Goal: Task Accomplishment & Management: Manage account settings

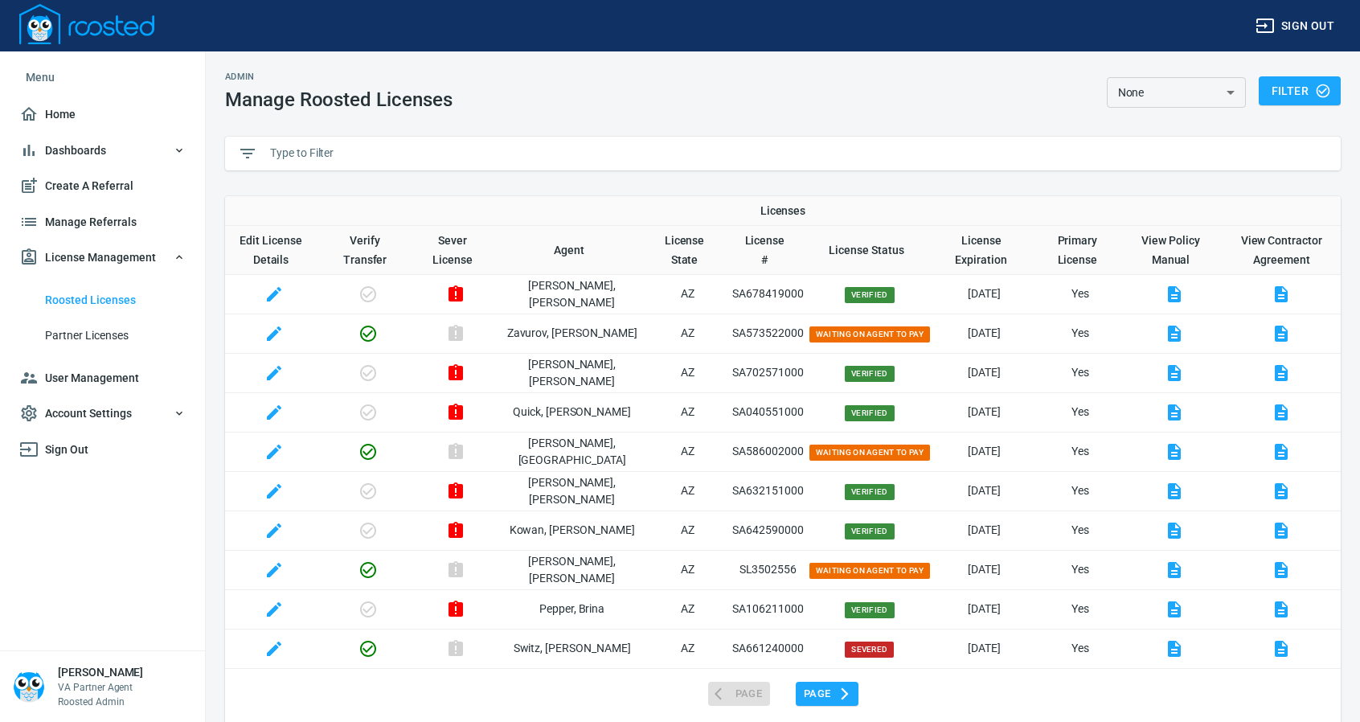
click at [302, 154] on input "text" at bounding box center [799, 153] width 1058 height 24
type input "U"
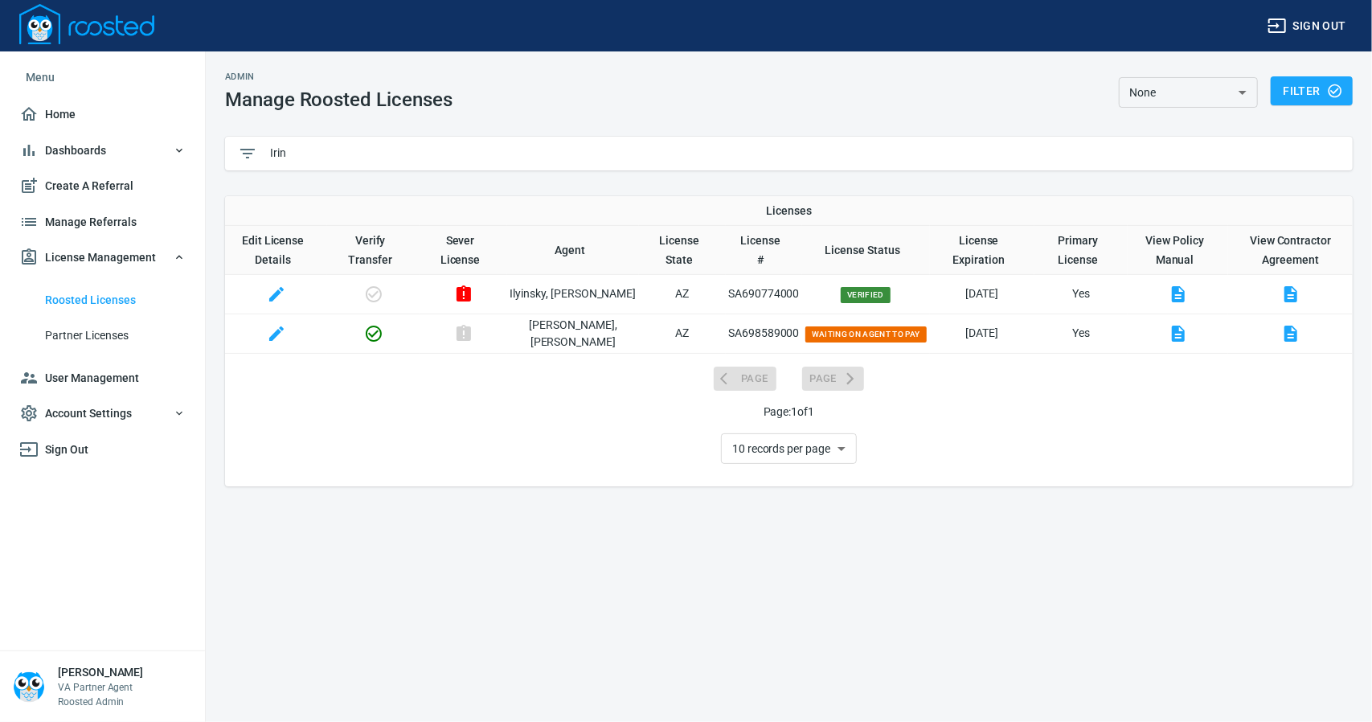
type input "Irin"
click at [272, 290] on icon "button" at bounding box center [276, 293] width 19 height 19
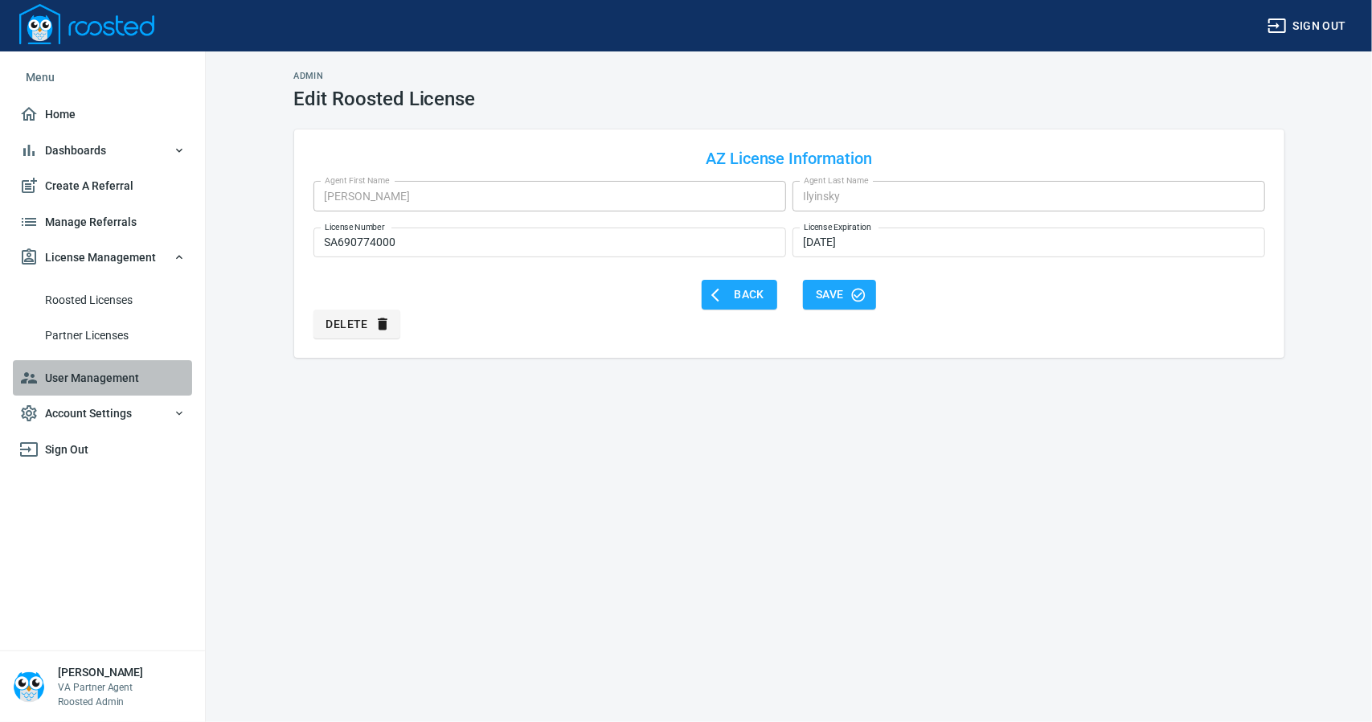
click at [83, 374] on span "User Management" at bounding box center [102, 378] width 166 height 20
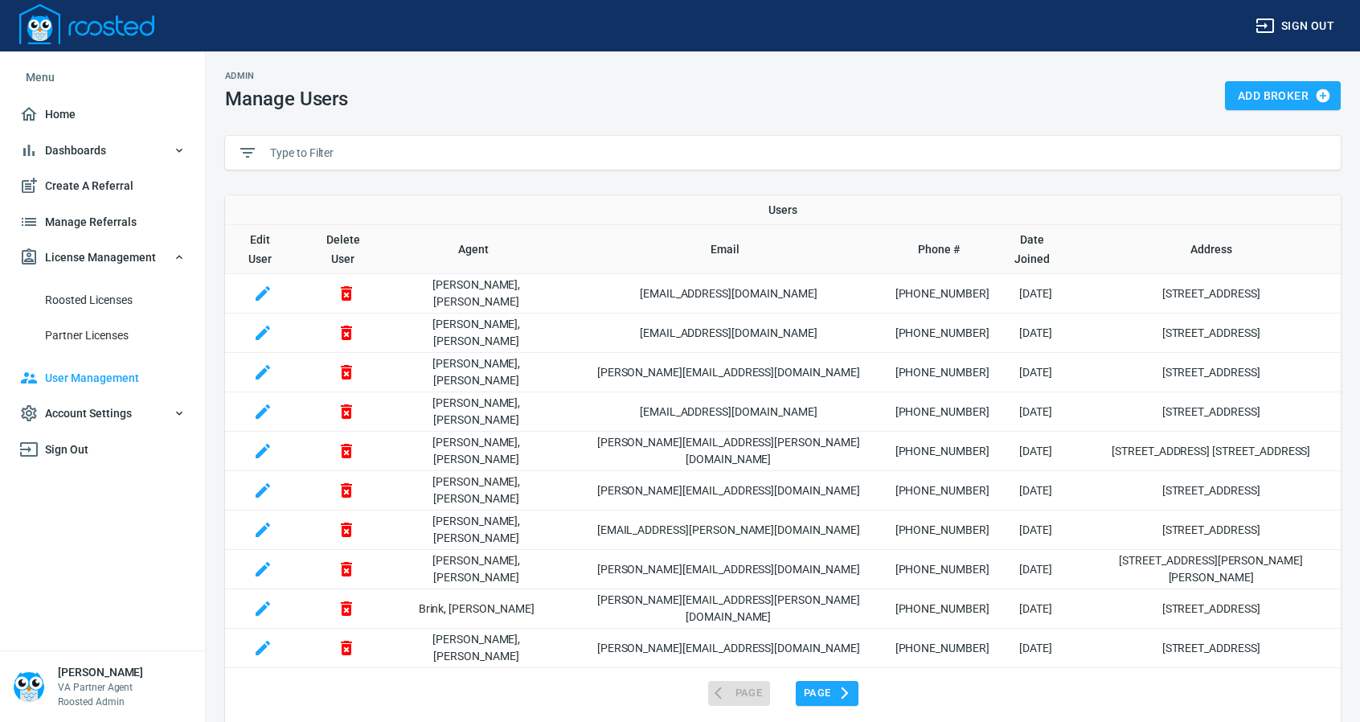
click at [305, 153] on input "text" at bounding box center [799, 153] width 1058 height 24
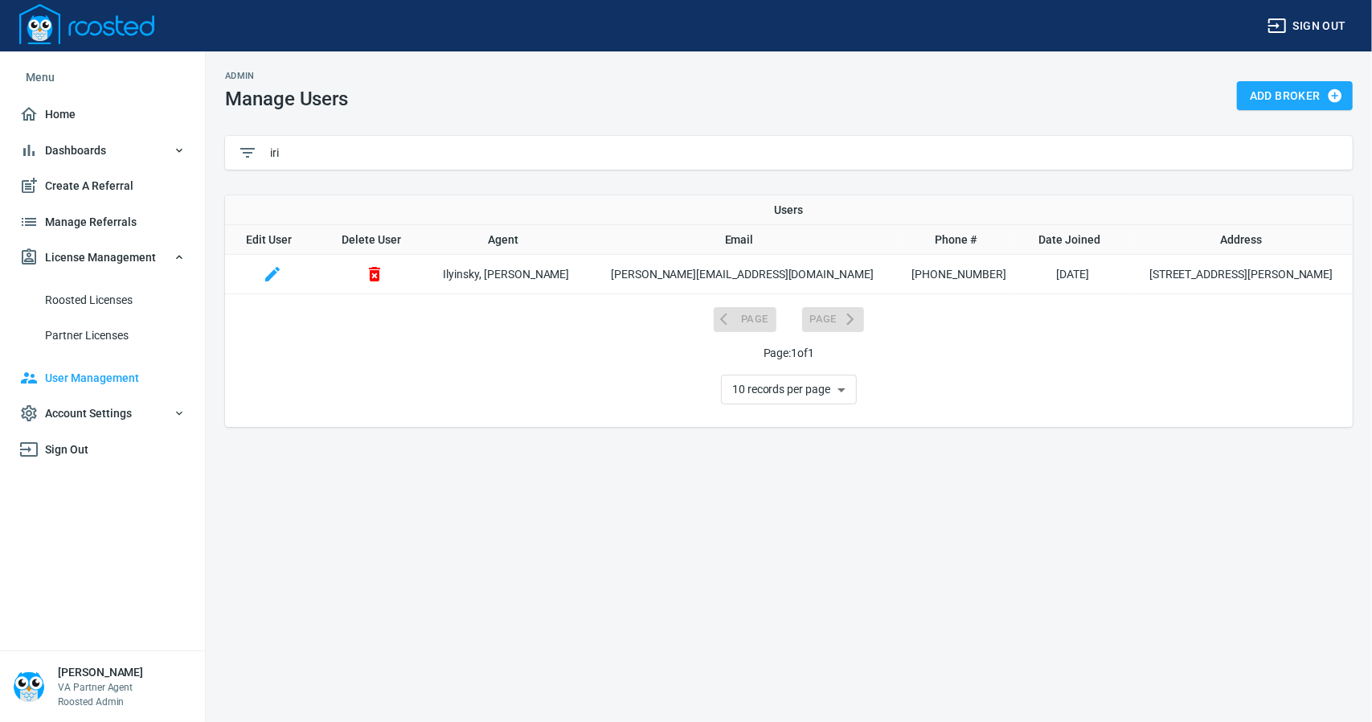
type input "iri"
click at [281, 266] on icon "button" at bounding box center [272, 273] width 19 height 19
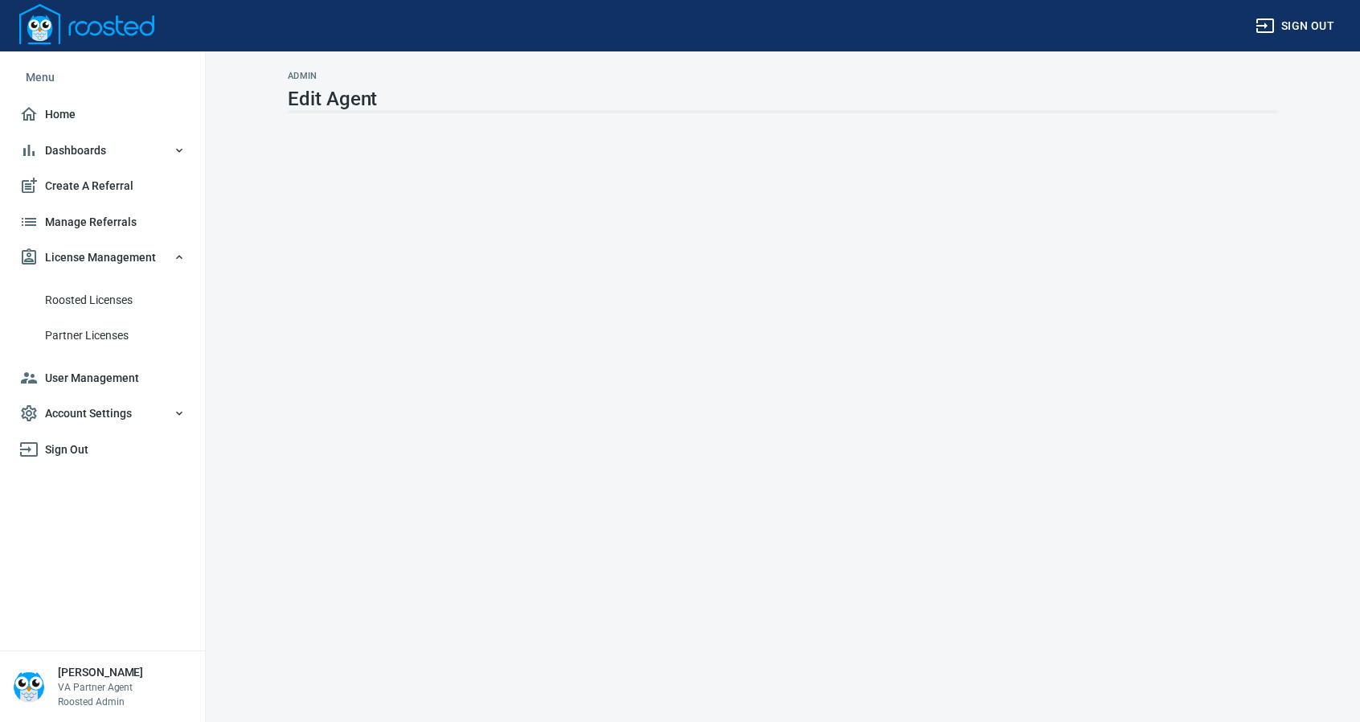
select select "AZ"
